Goal: Information Seeking & Learning: Learn about a topic

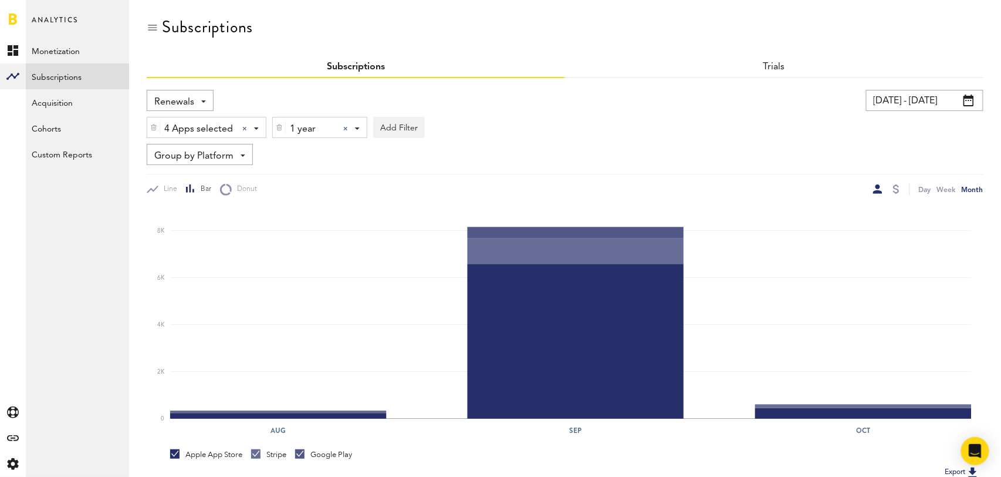
click at [343, 126] on div at bounding box center [345, 128] width 5 height 5
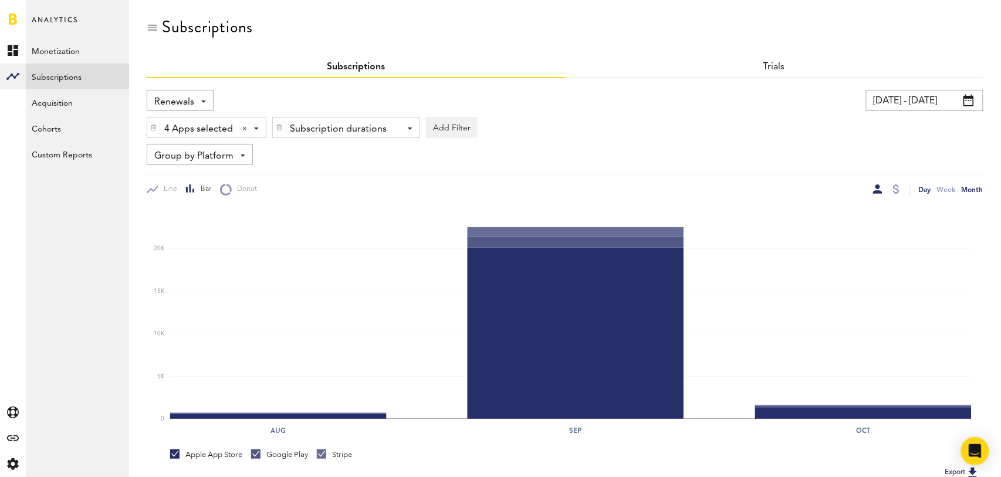
click at [922, 189] on div "Day" at bounding box center [925, 189] width 12 height 12
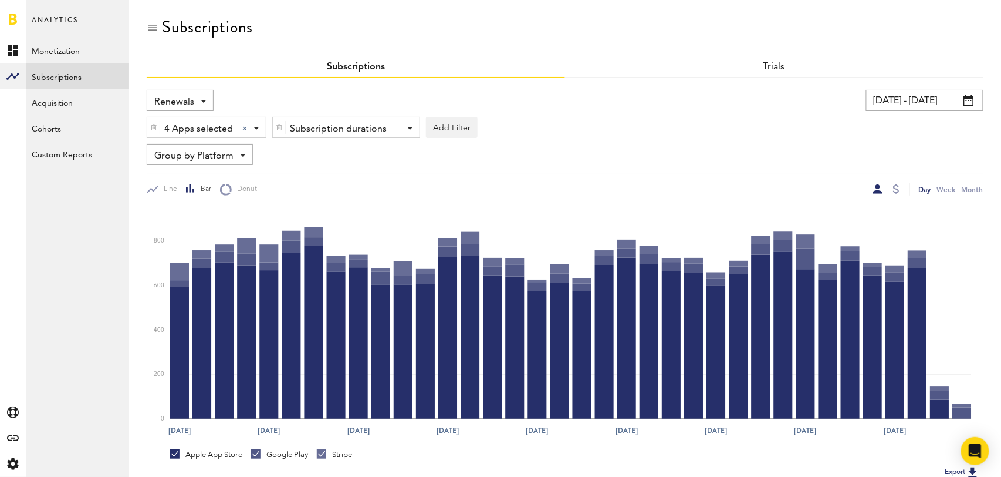
click at [194, 93] on div "Renewals Revenue MRR Actives Trial Status Billing Retries New Subscriptions Ren…" at bounding box center [180, 100] width 67 height 21
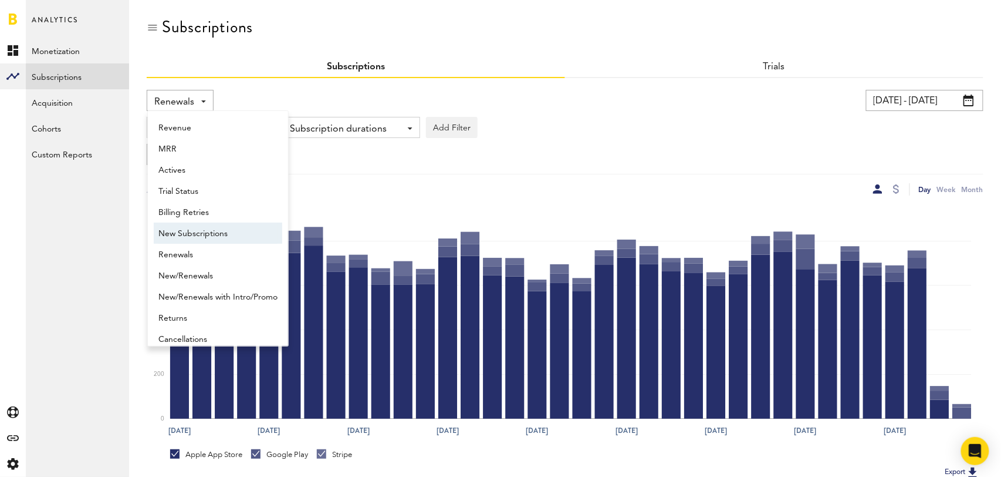
click at [195, 224] on span "New Subscriptions" at bounding box center [217, 234] width 119 height 20
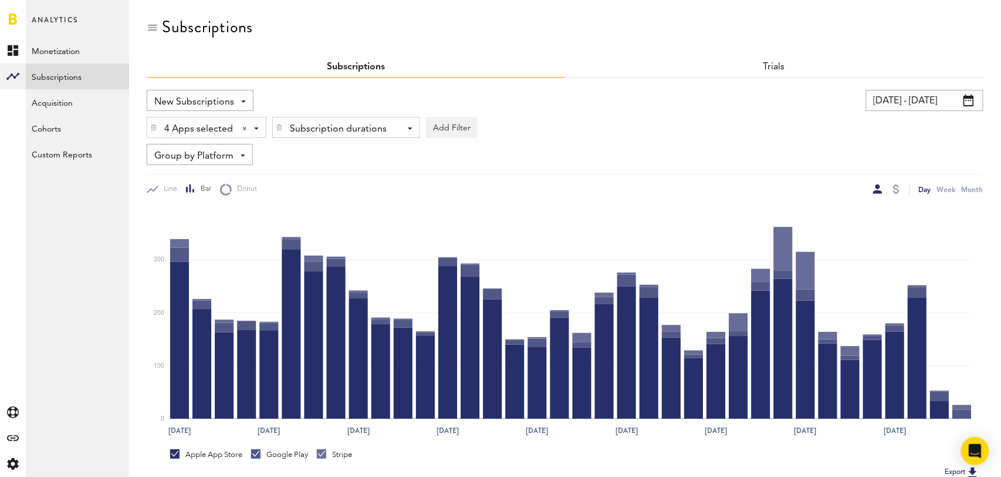
click at [923, 95] on input "08/31/25 - 10/05/25" at bounding box center [924, 100] width 117 height 21
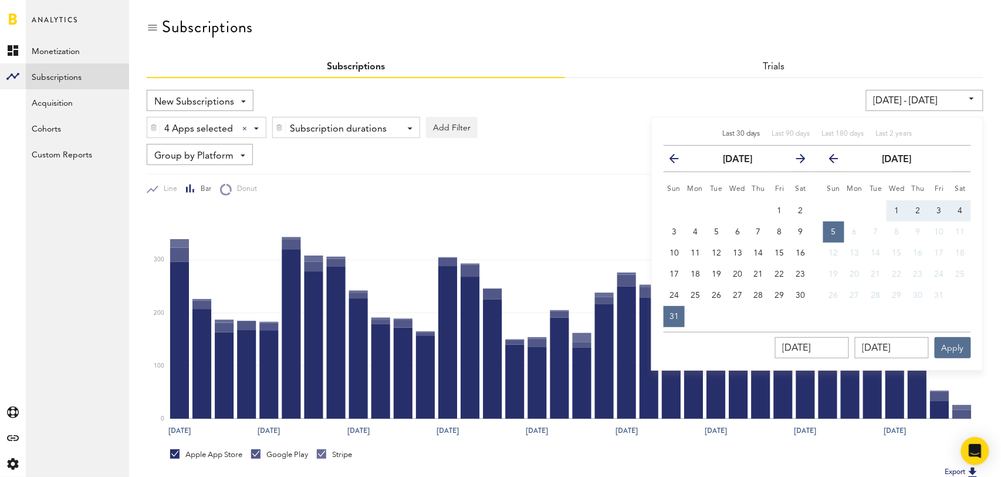
click at [743, 132] on span "Last 30 days" at bounding box center [742, 133] width 38 height 7
type input "[DATE] - [DATE]"
type input "[DATE]"
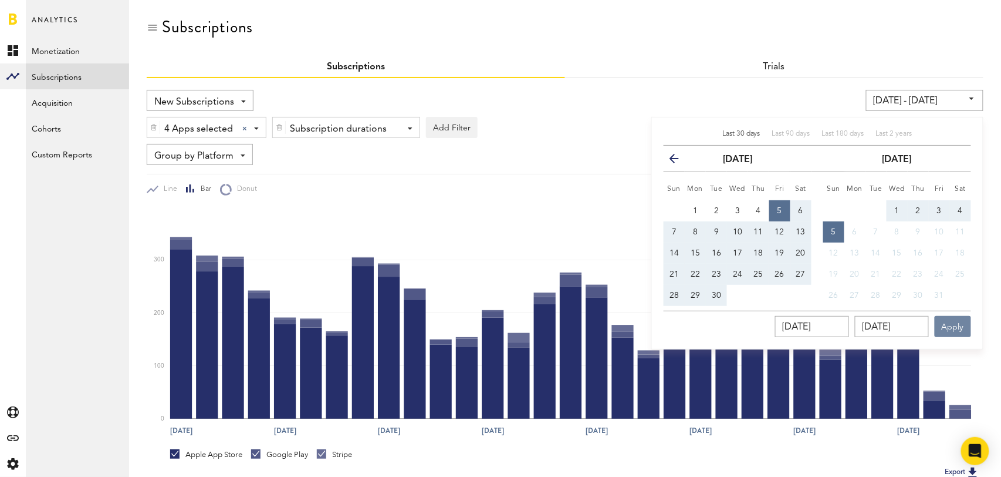
click at [962, 323] on button "Apply" at bounding box center [953, 326] width 36 height 21
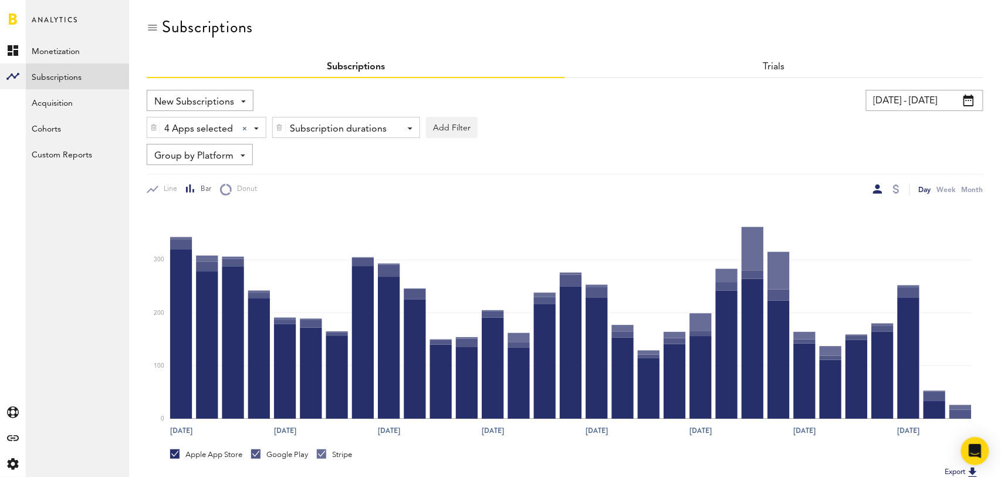
click at [900, 188] on div at bounding box center [896, 189] width 9 height 12
click at [895, 188] on div at bounding box center [896, 188] width 6 height 9
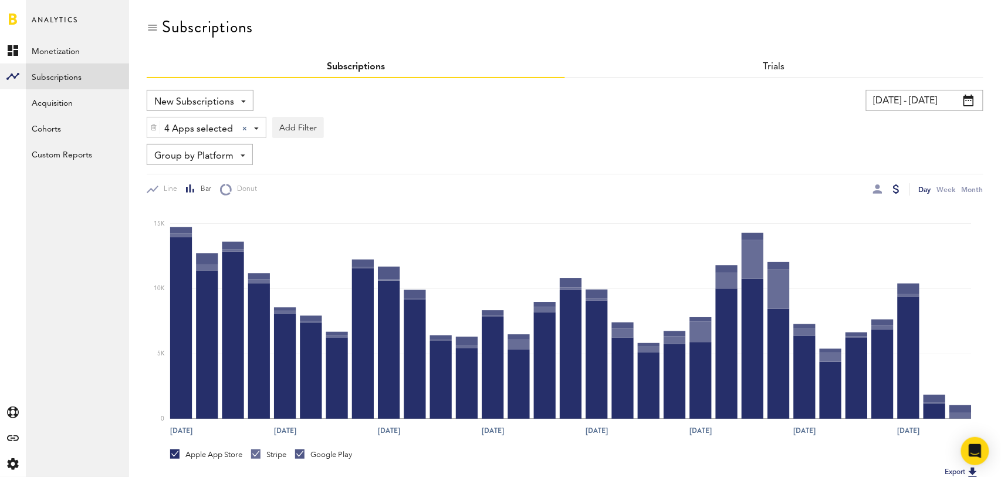
click at [216, 153] on span "Group by Platform" at bounding box center [193, 156] width 79 height 20
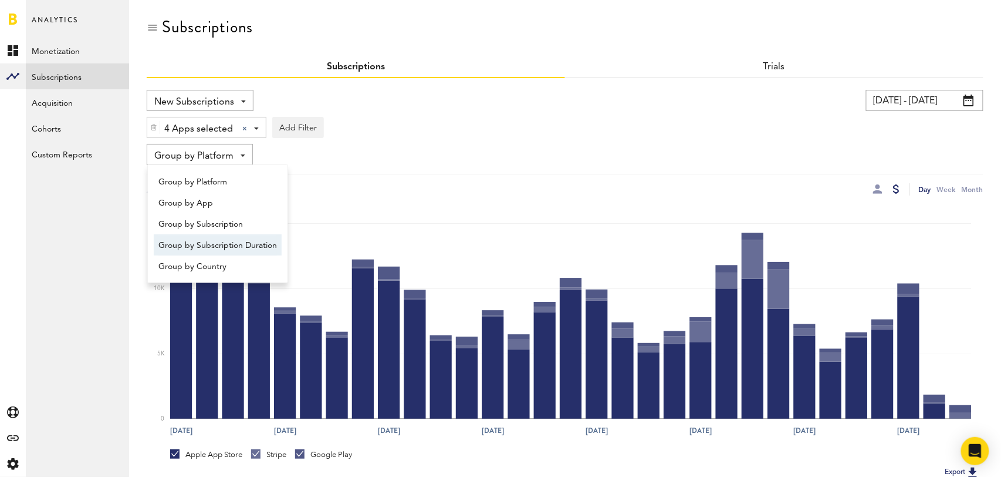
click at [222, 243] on span "Group by Subscription Duration" at bounding box center [217, 245] width 119 height 20
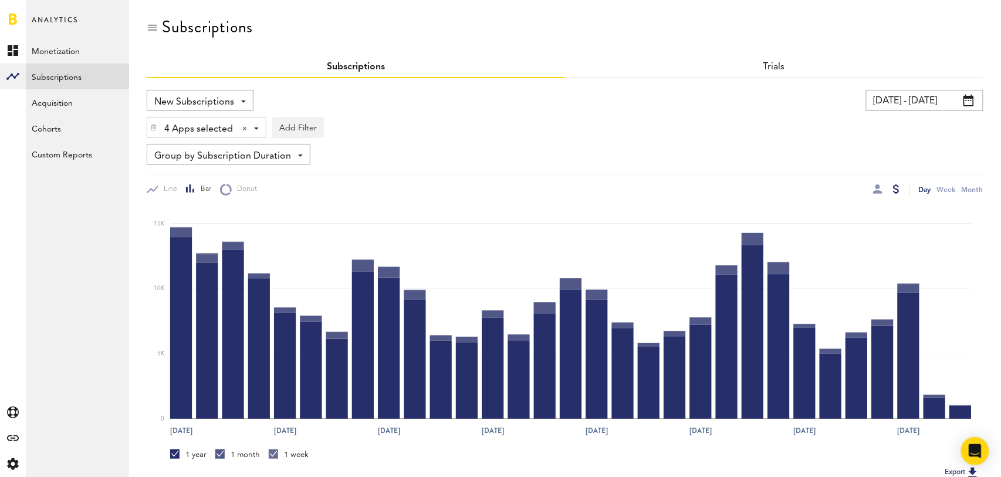
click at [237, 157] on span "Group by Subscription Duration" at bounding box center [222, 156] width 137 height 20
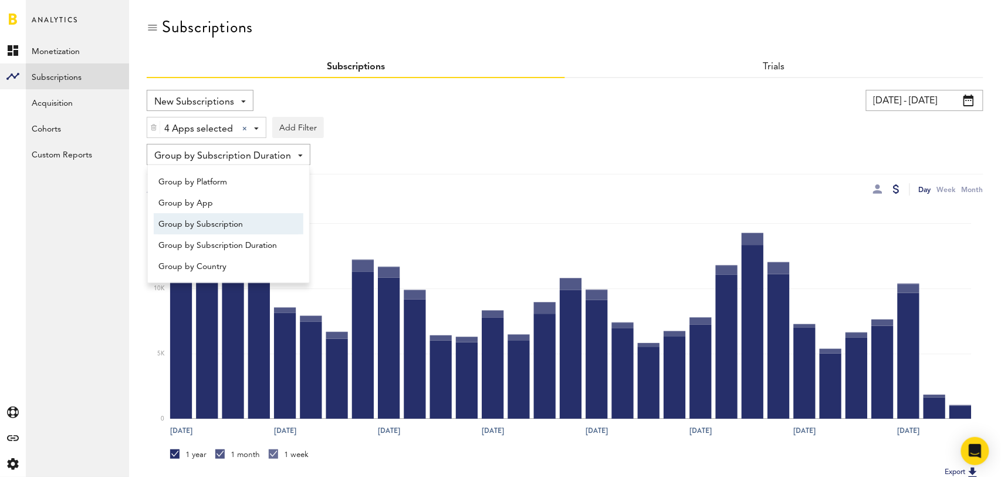
click at [232, 224] on span "Group by Subscription" at bounding box center [228, 224] width 140 height 20
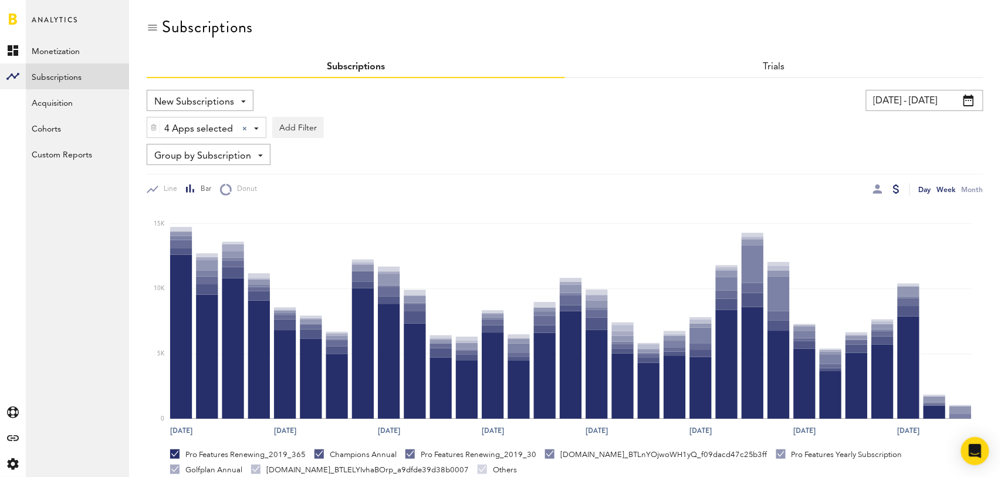
click at [948, 188] on div "Week" at bounding box center [946, 189] width 19 height 12
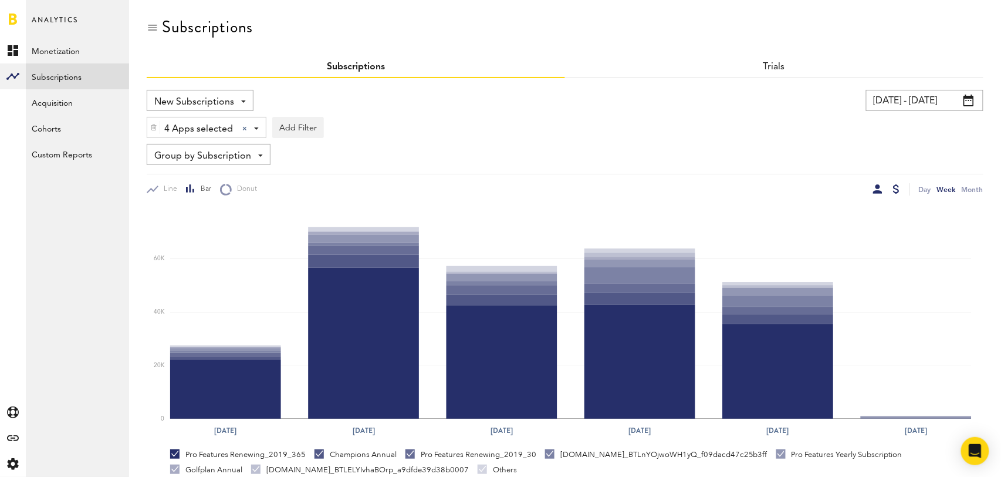
click at [879, 190] on div at bounding box center [877, 188] width 9 height 9
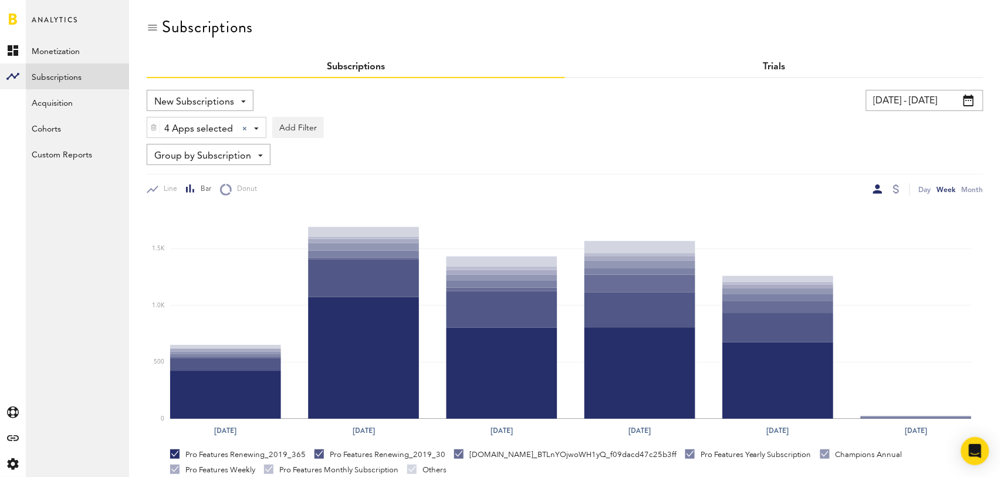
click at [773, 68] on link "Trials" at bounding box center [775, 66] width 22 height 9
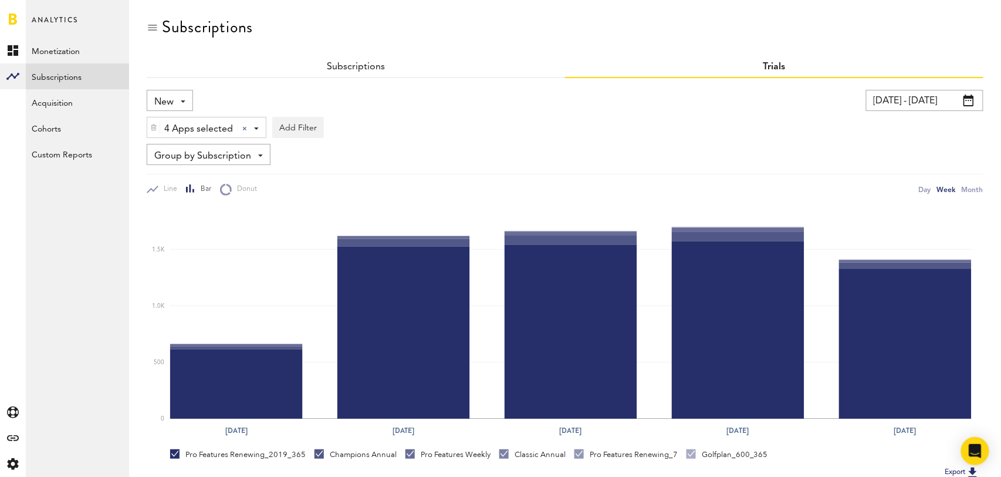
click at [184, 95] on div "New New Active Cancelled Conversion" at bounding box center [170, 100] width 46 height 21
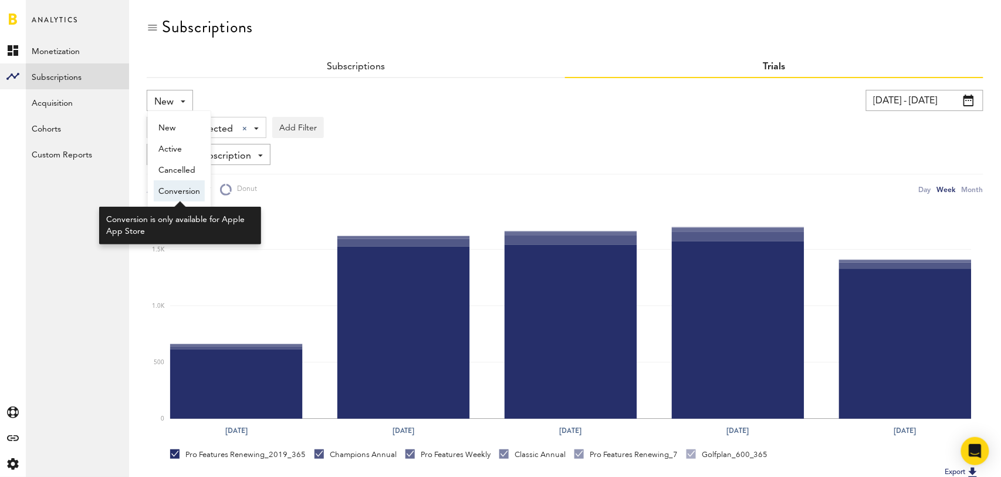
click at [175, 191] on span "Conversion" at bounding box center [179, 191] width 42 height 20
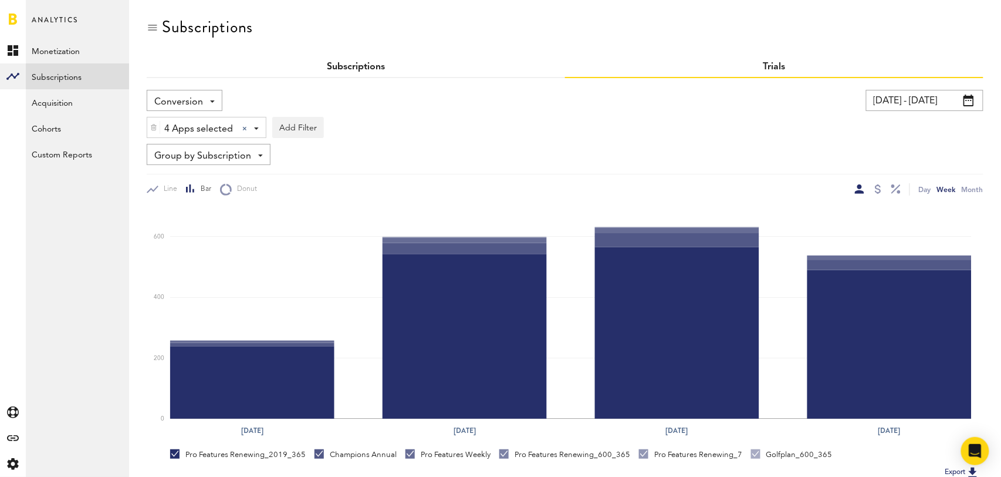
click at [366, 65] on link "Subscriptions" at bounding box center [356, 66] width 58 height 9
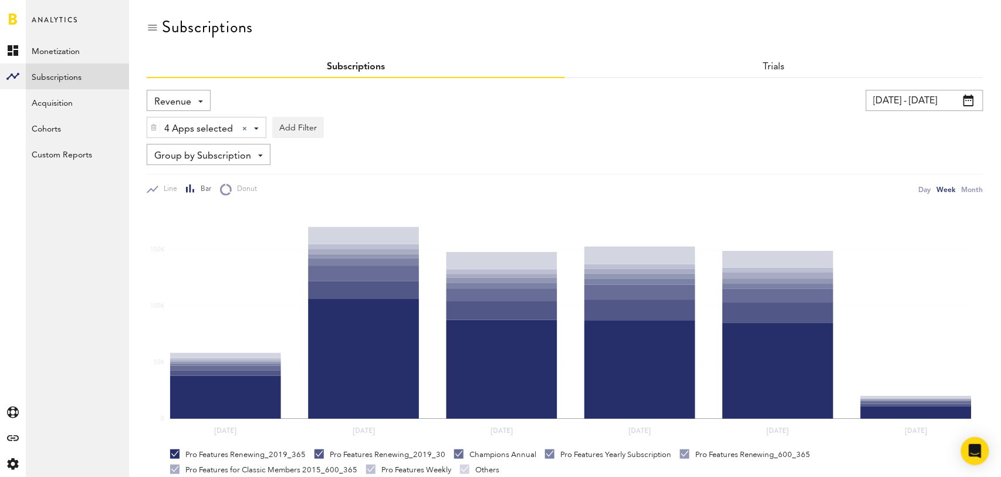
click at [185, 101] on span "Revenue" at bounding box center [172, 102] width 37 height 20
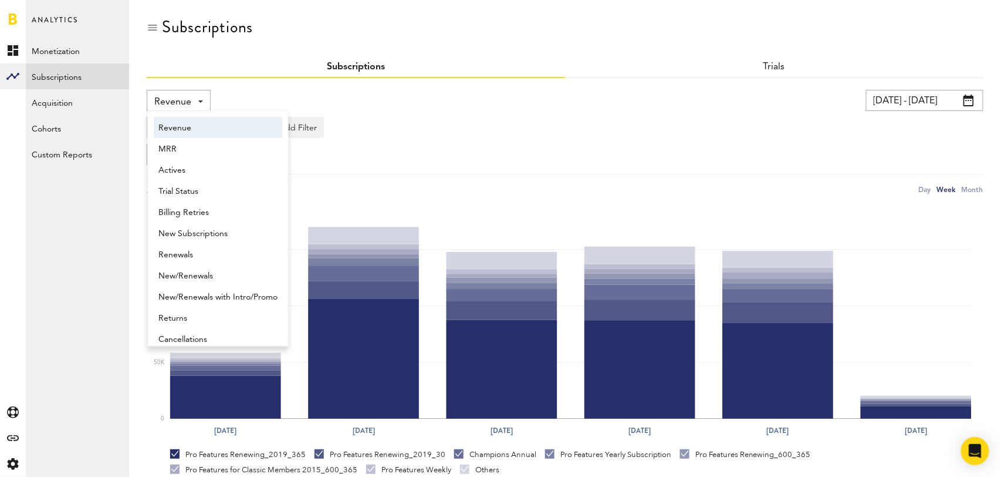
scroll to position [6, 0]
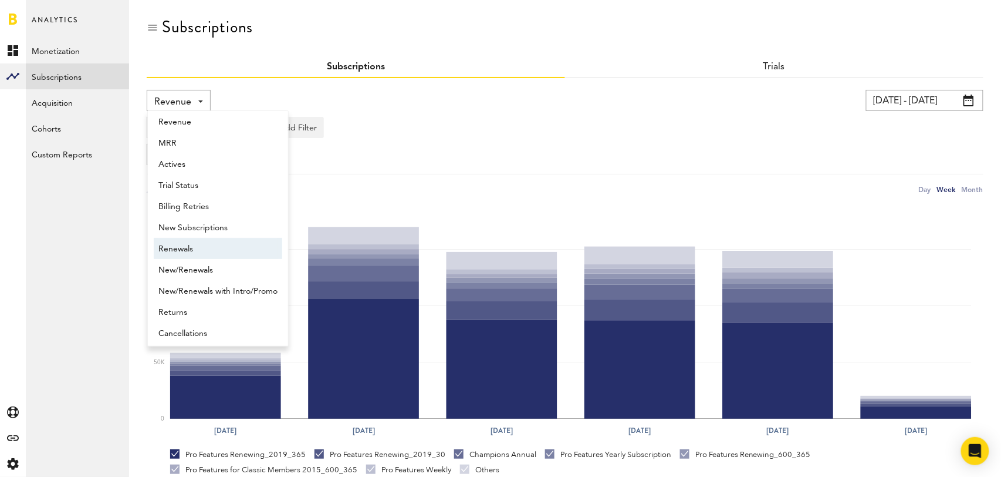
click at [185, 247] on span "Renewals" at bounding box center [217, 249] width 119 height 20
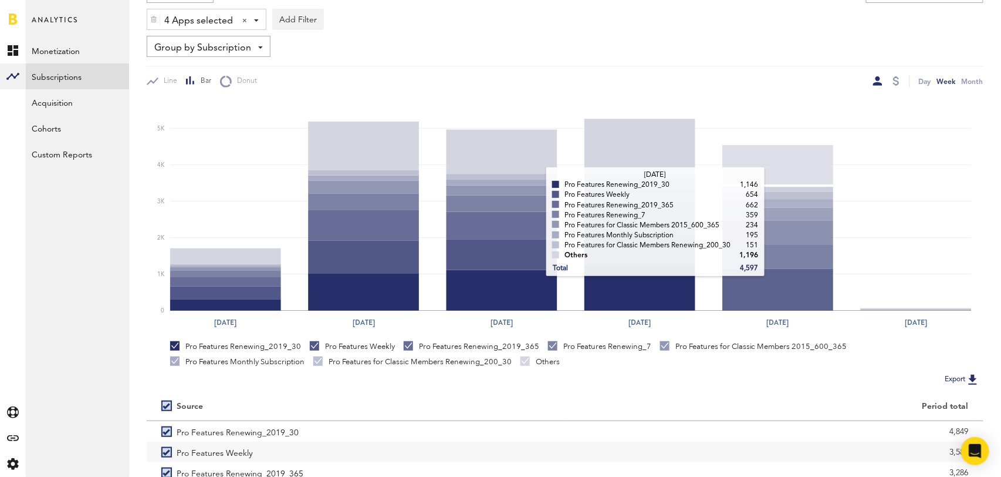
scroll to position [220, 0]
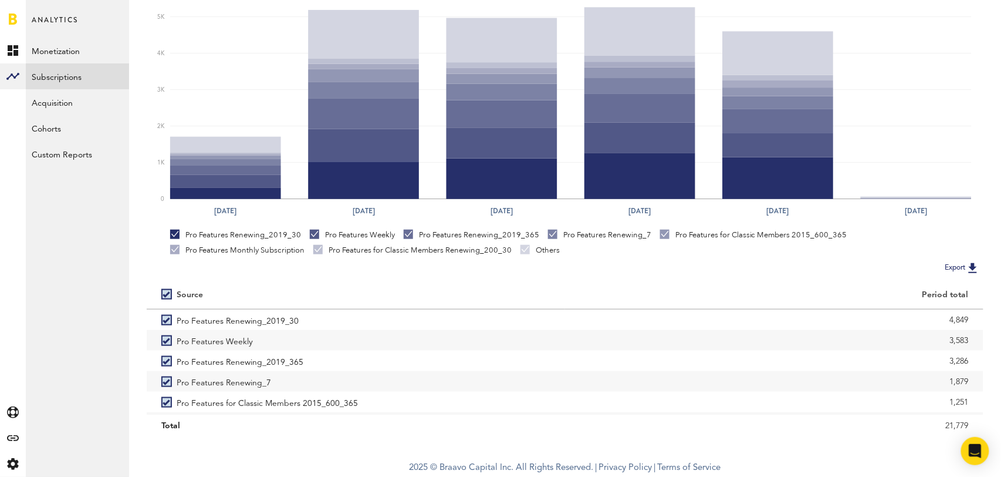
click at [167, 294] on label at bounding box center [168, 294] width 15 height 0
checkbox input "false"
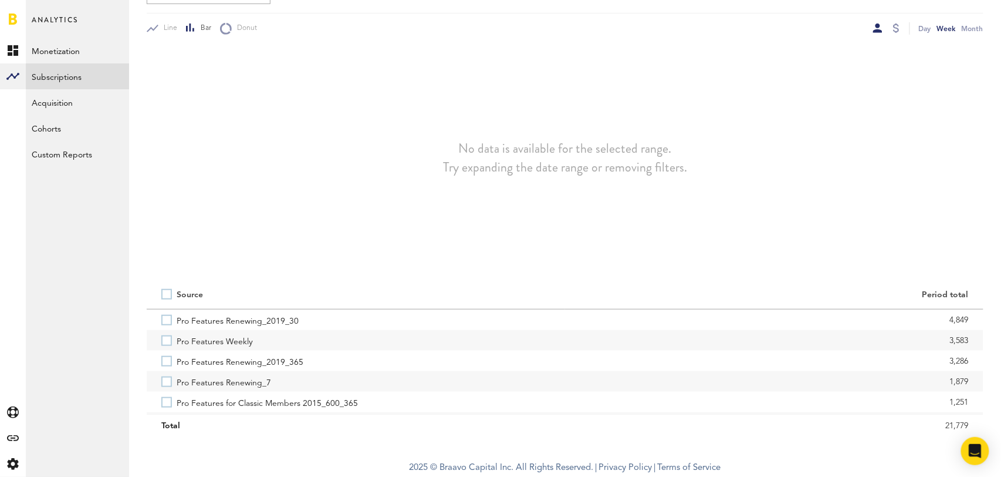
scroll to position [161, 0]
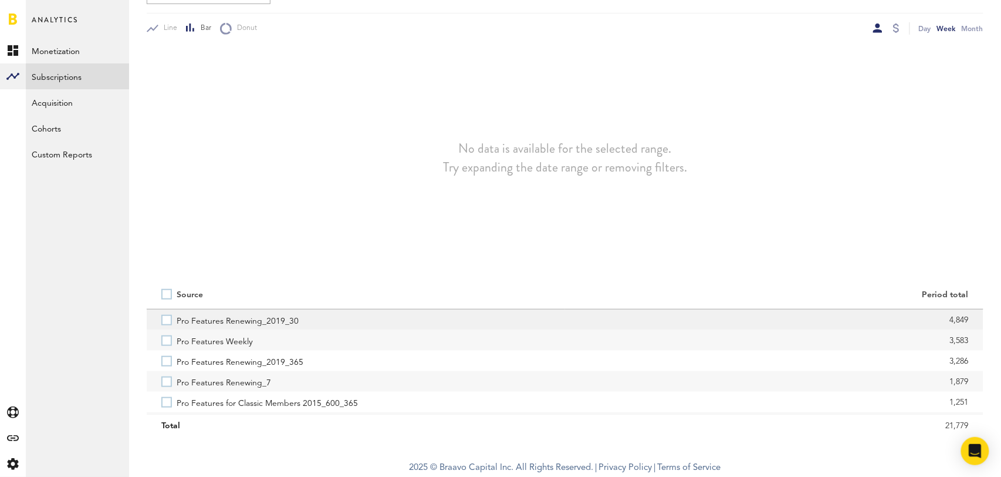
click at [167, 321] on label "Pro Features Renewing_2019_30" at bounding box center [355, 319] width 389 height 21
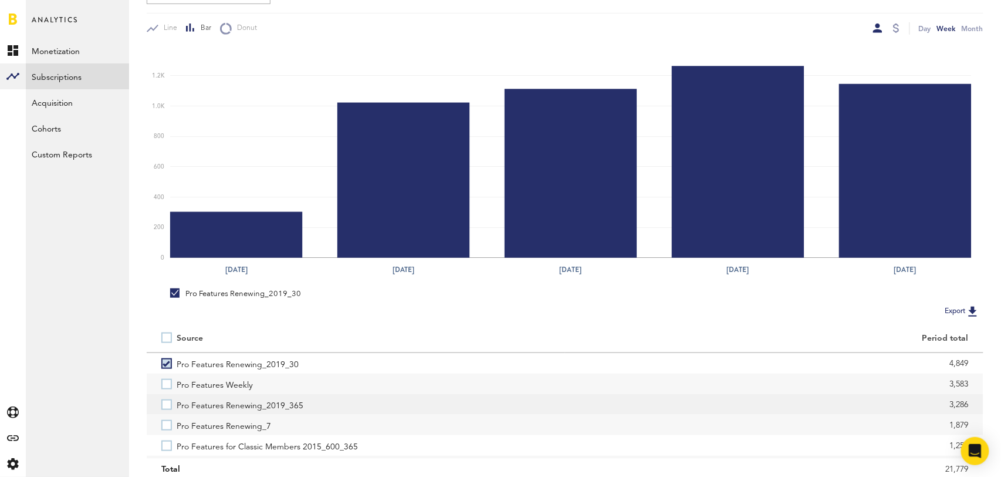
click at [165, 407] on label "Pro Features Renewing_2019_365" at bounding box center [355, 404] width 389 height 21
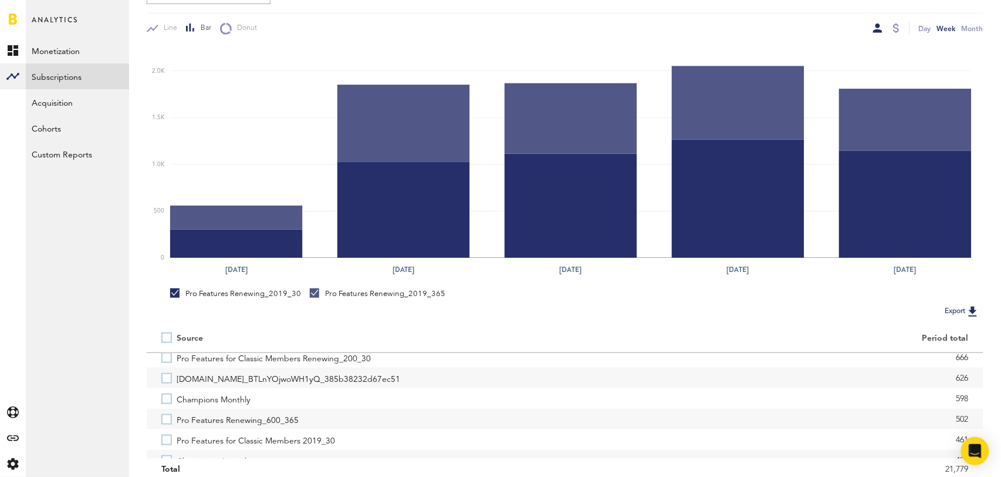
scroll to position [137, 0]
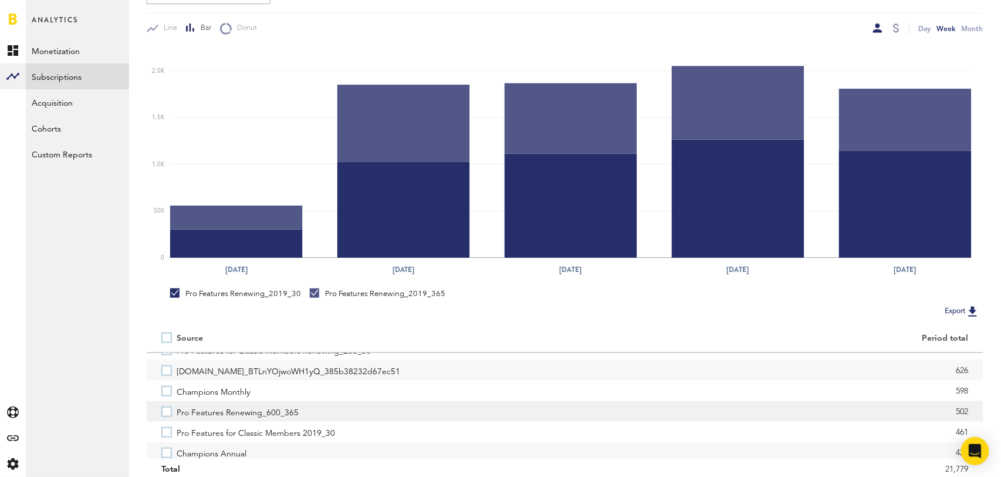
click at [165, 414] on label "Pro Features Renewing_600_365" at bounding box center [355, 411] width 389 height 21
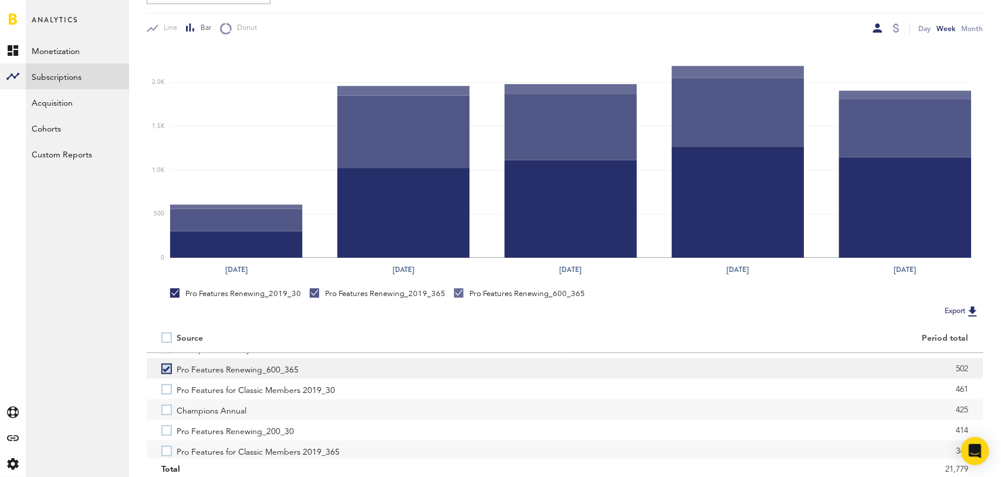
scroll to position [182, 0]
click at [167, 403] on label "Champions Annual" at bounding box center [355, 407] width 389 height 21
